Goal: Answer question/provide support: Share knowledge or assist other users

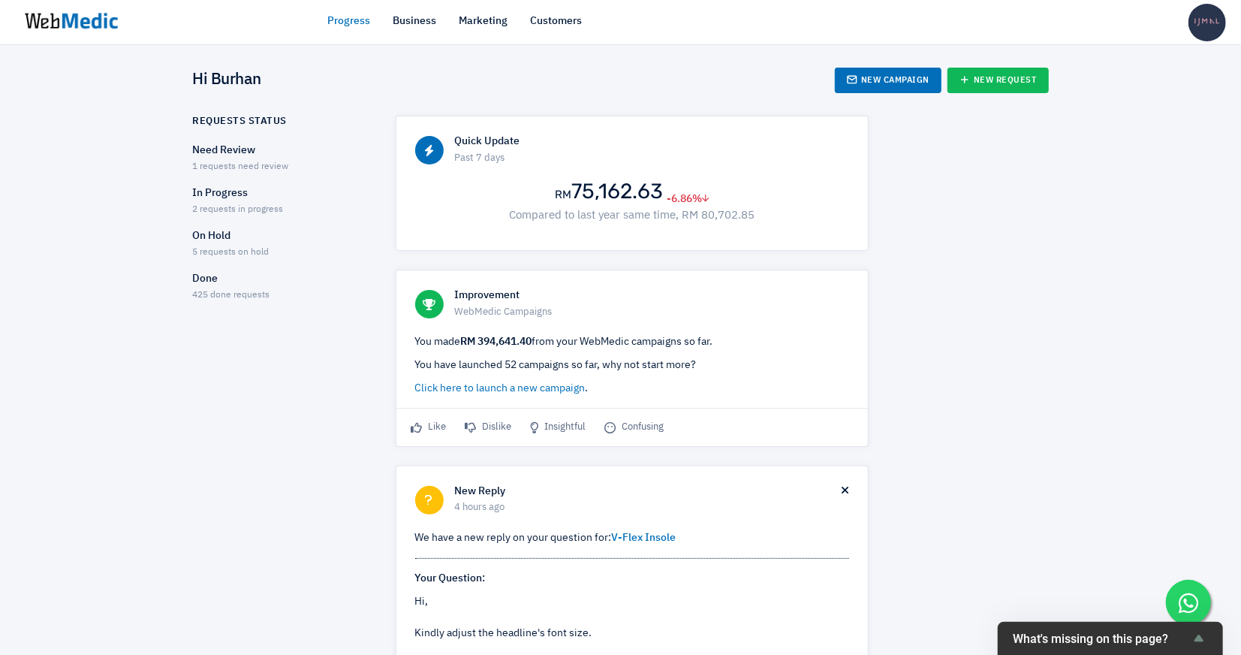
click at [265, 209] on span "2 requests in progress" at bounding box center [238, 209] width 91 height 9
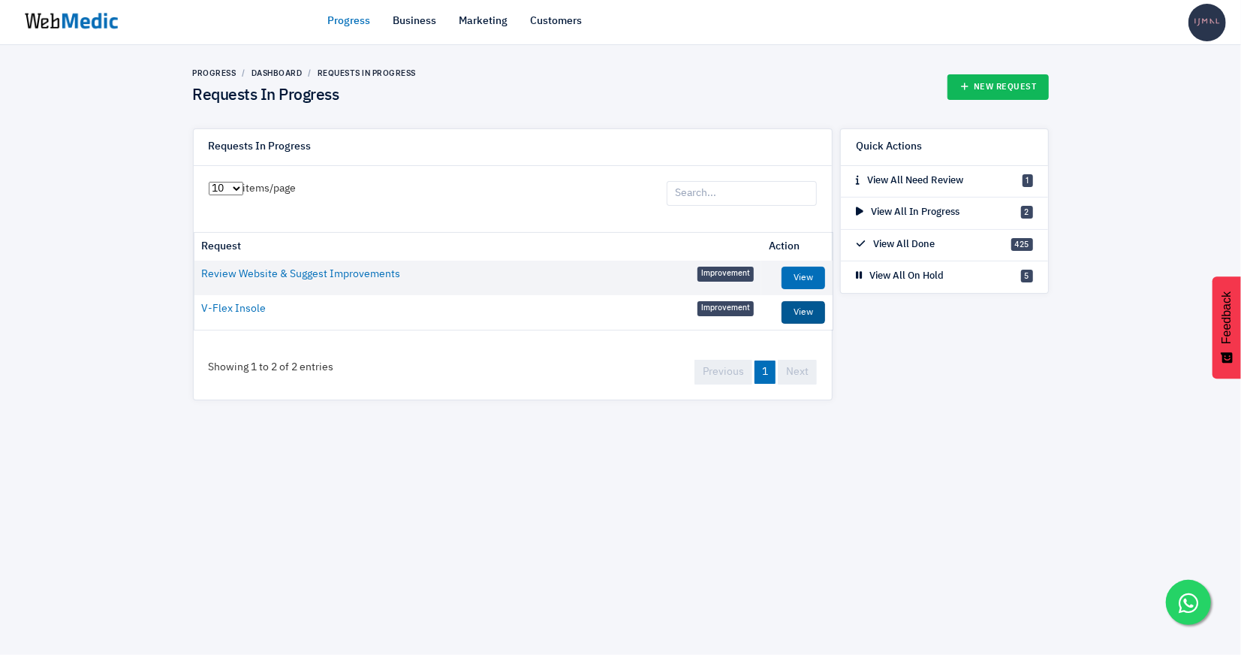
click at [802, 305] on link "View" at bounding box center [804, 312] width 44 height 23
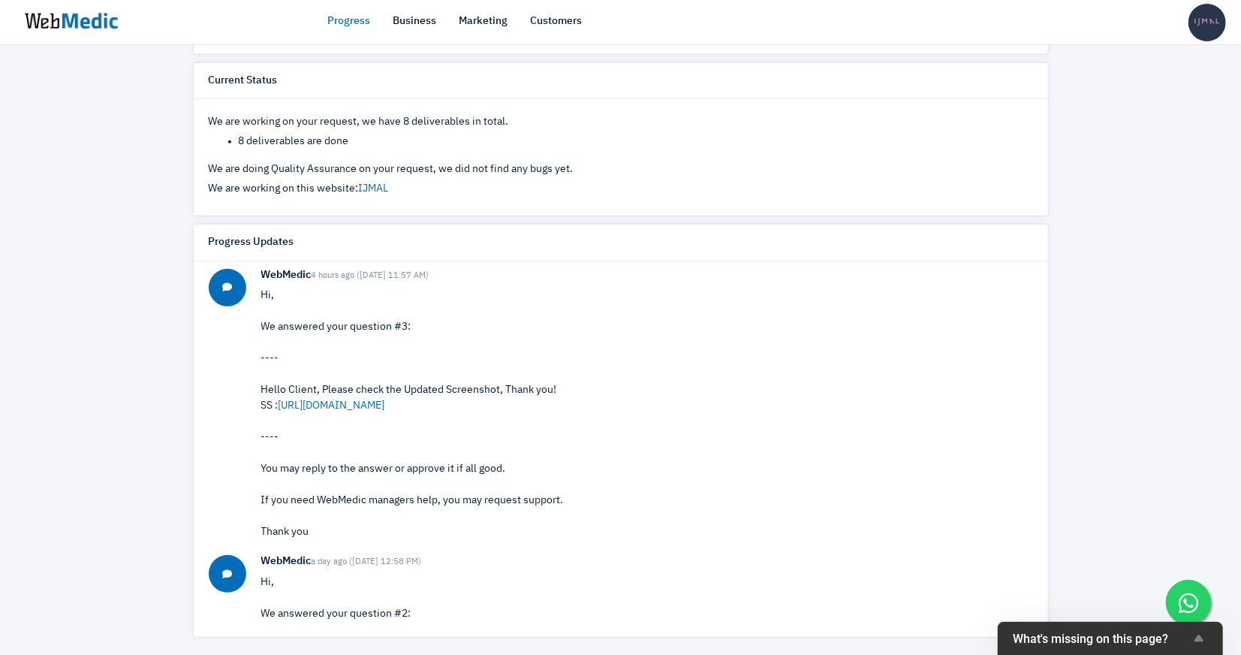
scroll to position [4, 0]
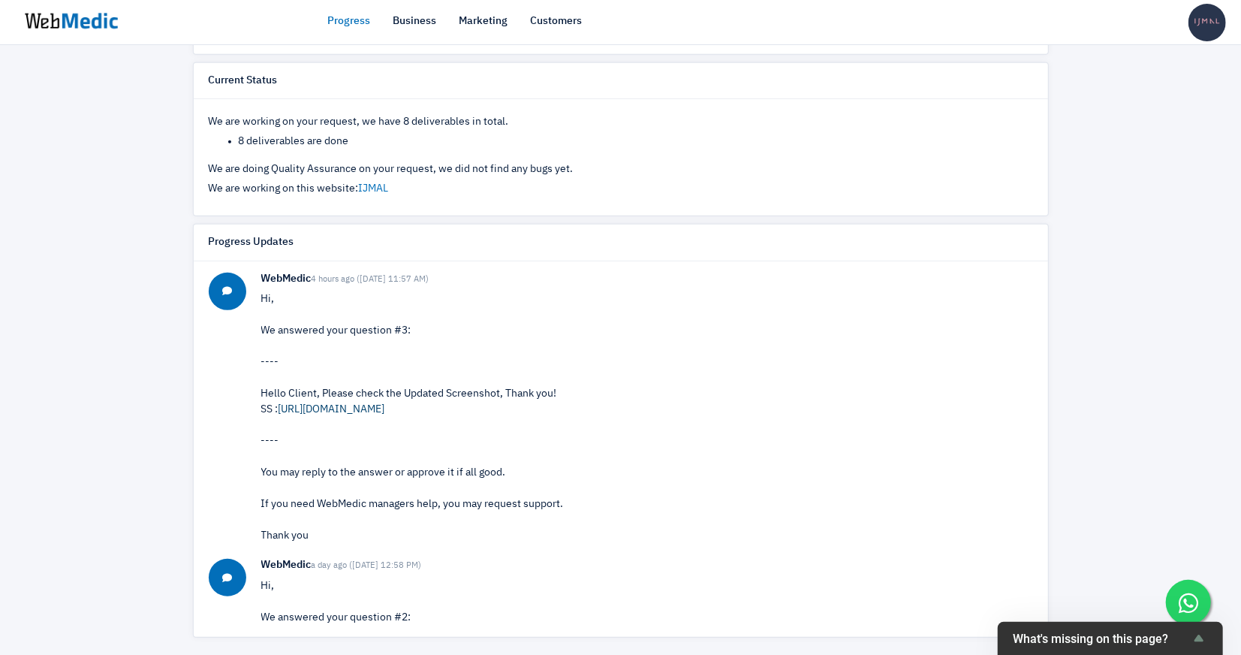
click at [355, 404] on link "[URL][DOMAIN_NAME]" at bounding box center [332, 409] width 107 height 11
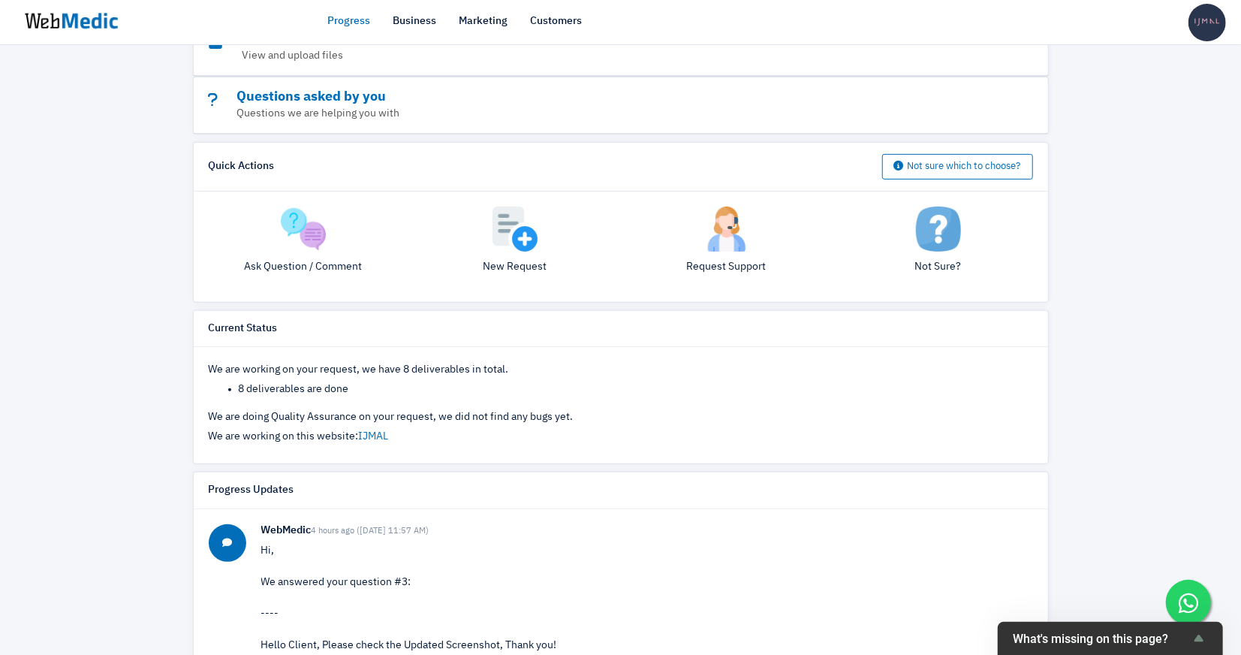
scroll to position [0, 0]
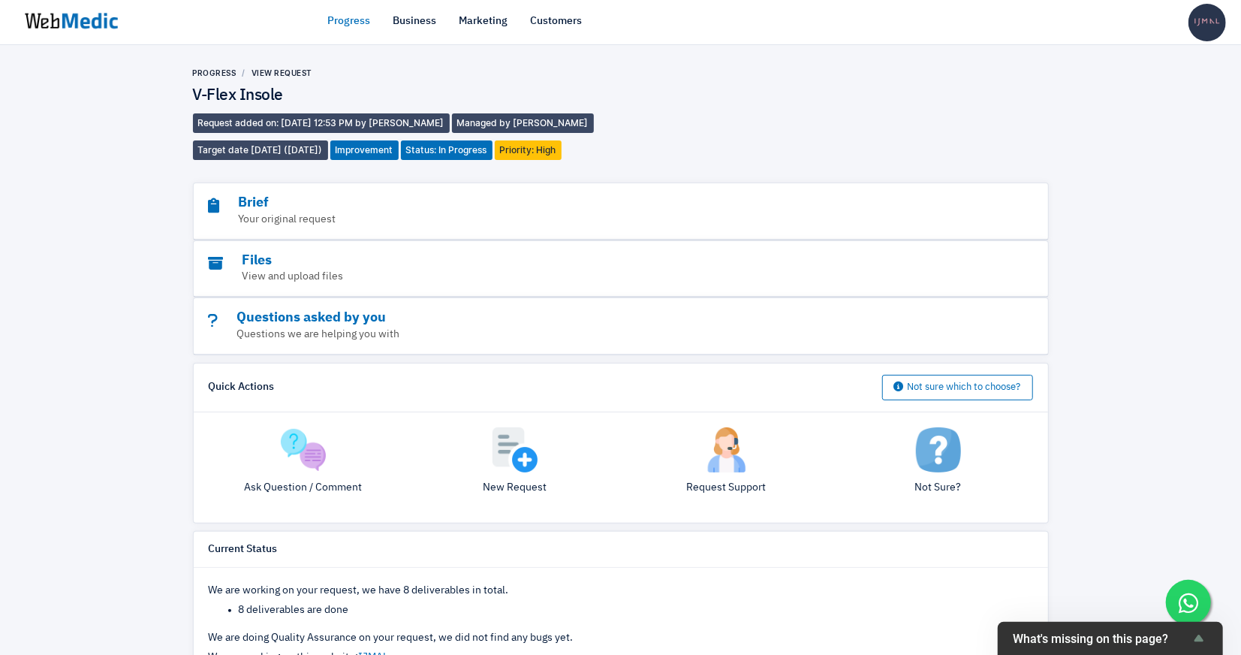
click at [411, 304] on div "Questions asked by you Questions we are helping you with" at bounding box center [621, 326] width 854 height 56
click at [399, 320] on h3 "Questions asked by you" at bounding box center [580, 317] width 742 height 17
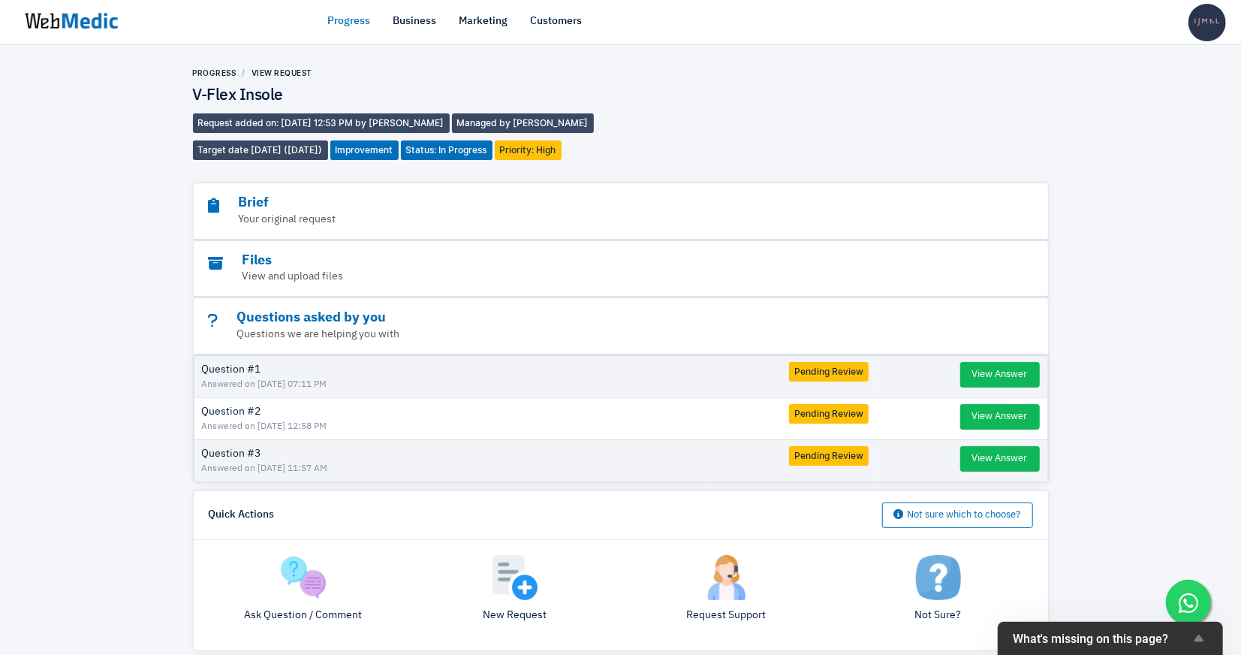
click at [299, 588] on img at bounding box center [303, 577] width 45 height 45
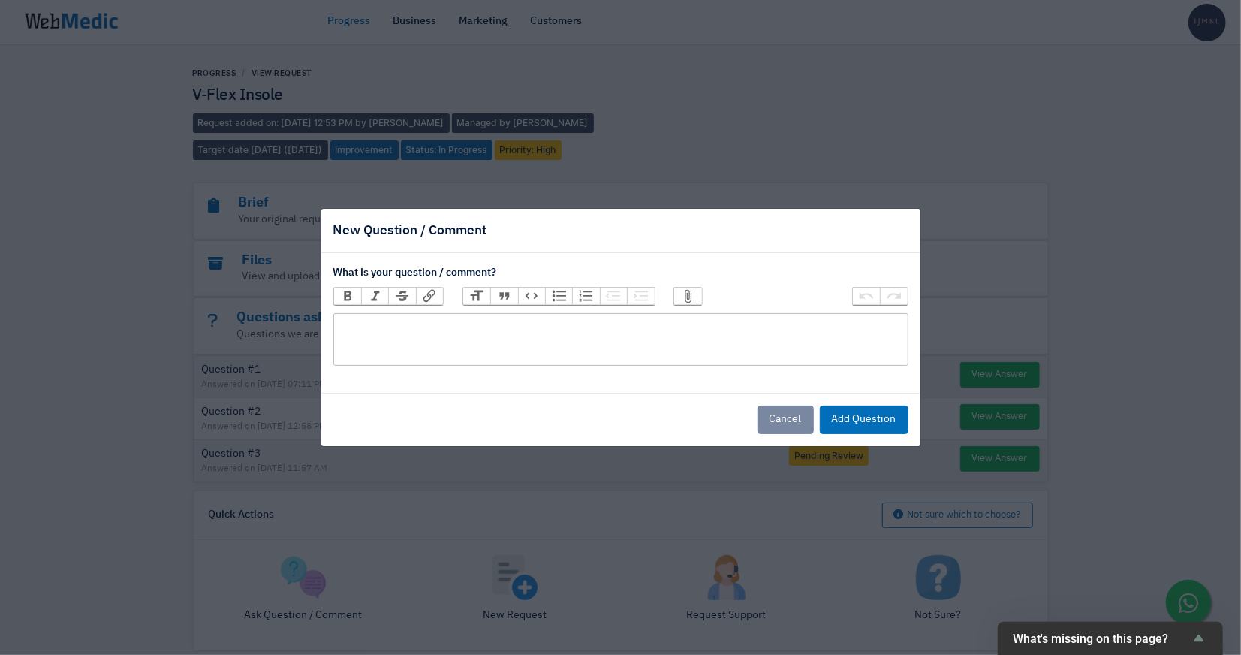
click at [400, 358] on trix-editor at bounding box center [620, 339] width 575 height 53
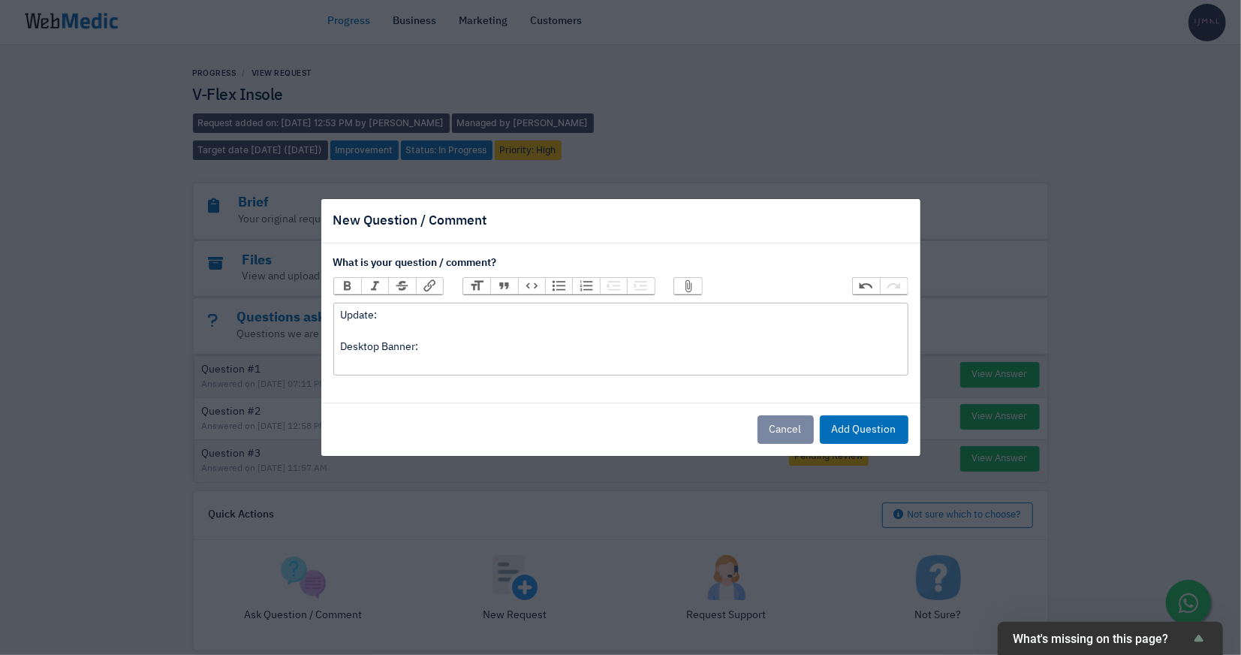
paste trix-editor "[URL][DOMAIN_NAME]"
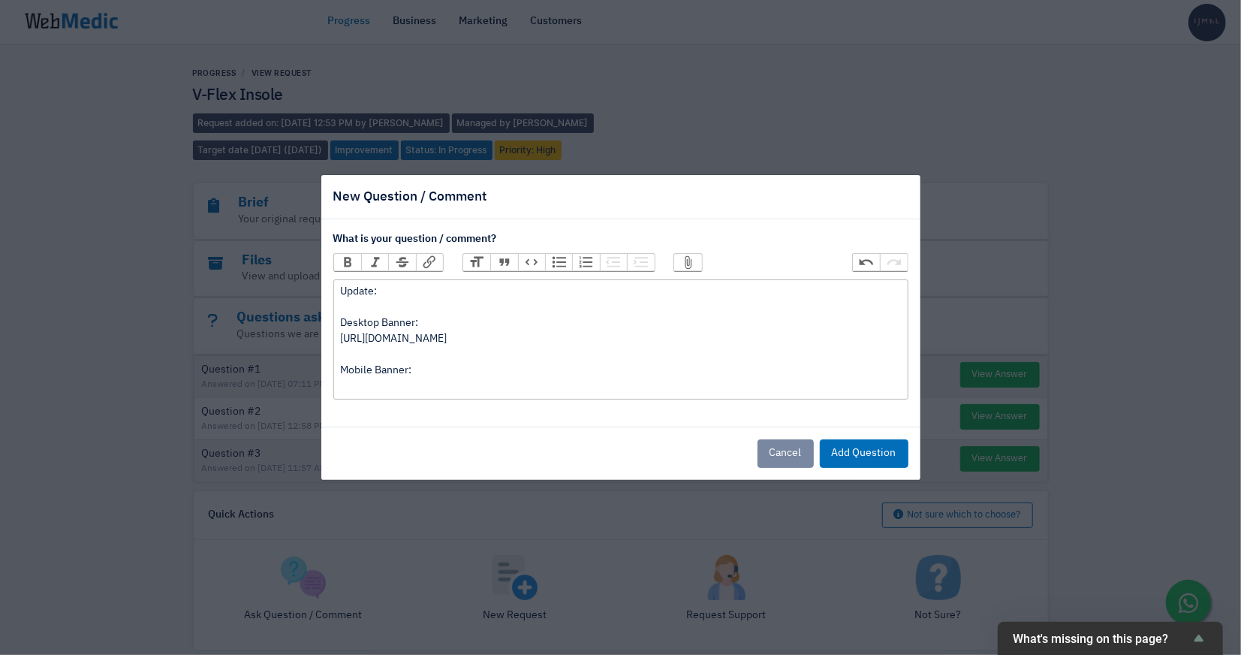
paste trix-editor "<div>Update:<br><br>Desktop Banner:<br>[URL][DOMAIN_NAME]<br><br>Mobile Banner:…"
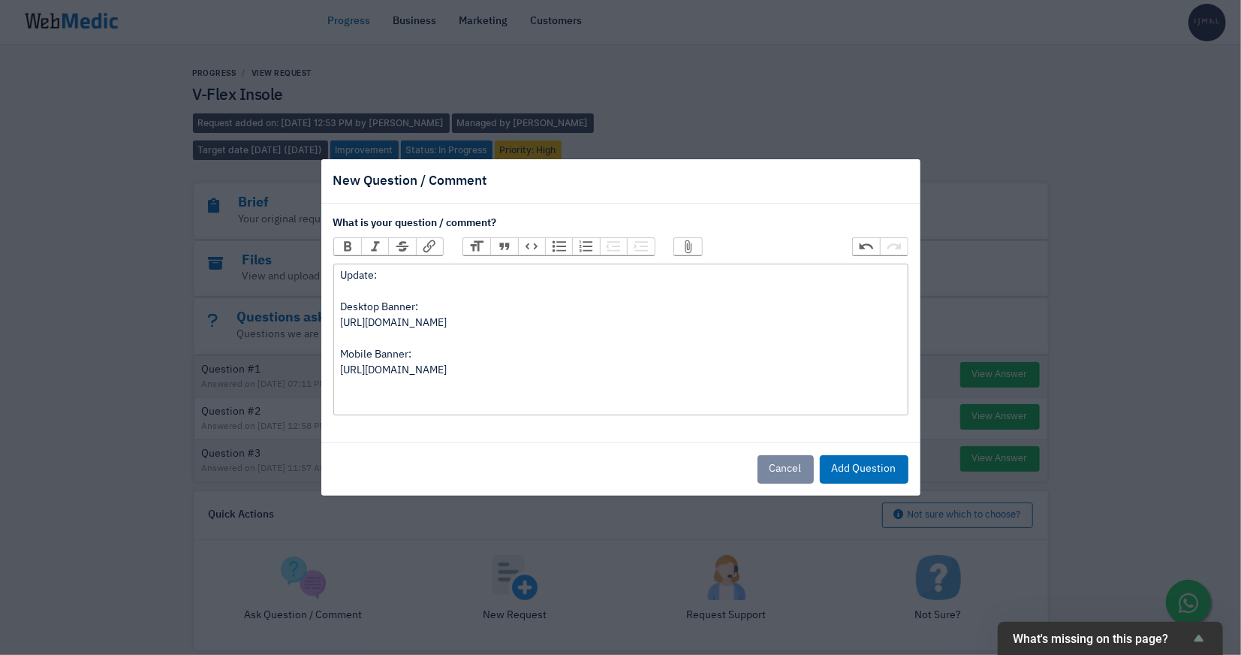
click at [372, 277] on div "Update: Desktop Banner: [URL][DOMAIN_NAME] Mobile Banner: [URL][DOMAIN_NAME]" at bounding box center [620, 339] width 561 height 142
click at [339, 277] on trix-editor "Updated: Desktop Banner: [URL][DOMAIN_NAME] Mobile Banner: [URL][DOMAIN_NAME]" at bounding box center [620, 340] width 575 height 152
click at [363, 405] on div "1. Updated: Desktop Banner: [URL][DOMAIN_NAME] Mobile Banner: [URL][DOMAIN_NAME]" at bounding box center [620, 339] width 561 height 142
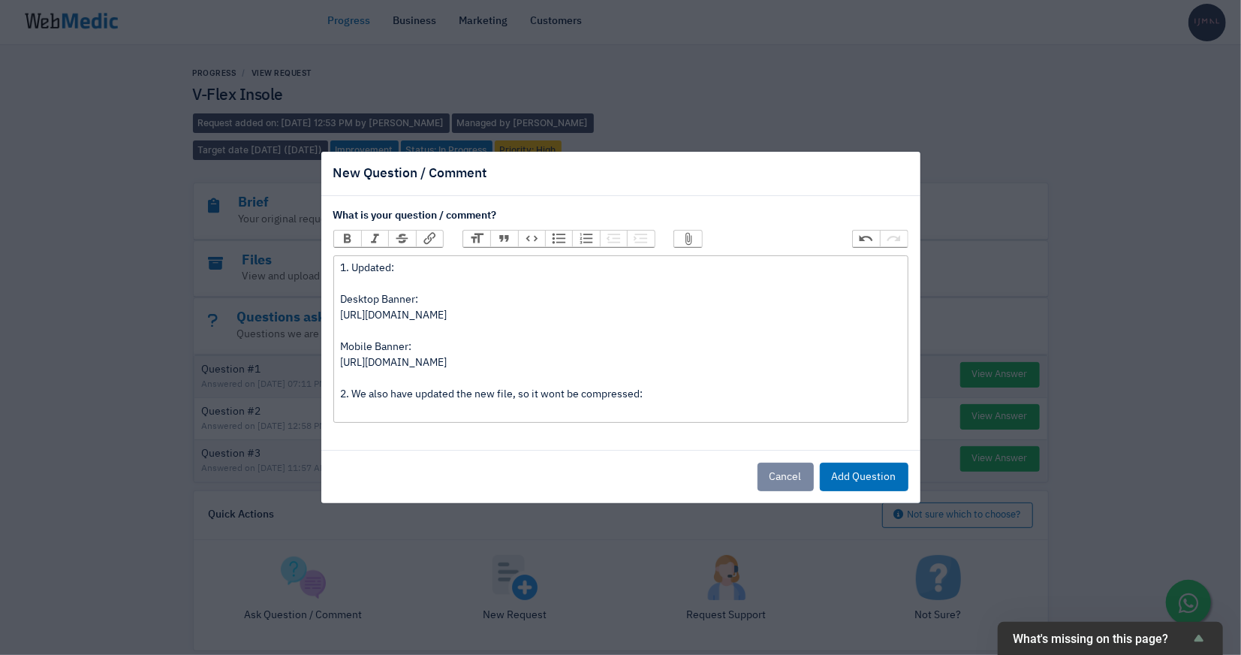
paste trix-editor "<div>1. Updated:<br><br>Desktop Banner:<br>[URL][DOMAIN_NAME]<br><br>Mobile Ban…"
type trix-editor "<div>1. Updated:<br><br>Desktop Banner:<br>[URL][DOMAIN_NAME]<br><br>Mobile Ban…"
click at [882, 484] on button "Add Question" at bounding box center [864, 477] width 89 height 29
